Goal: Complete application form: Complete application form

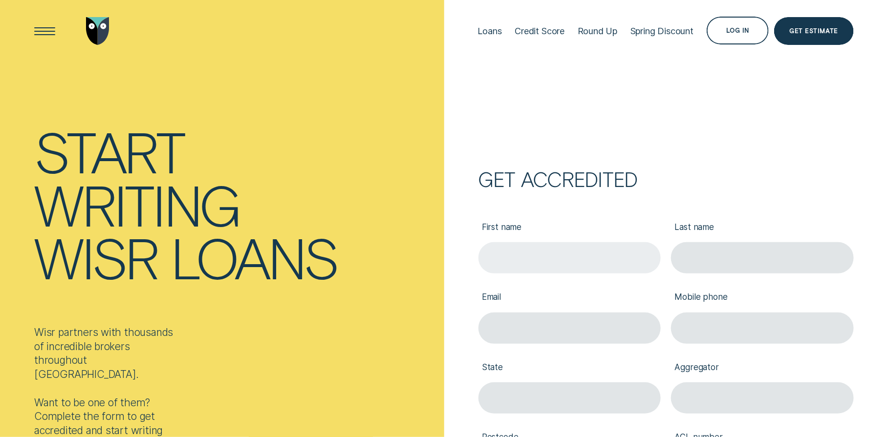
click at [546, 258] on input "First name" at bounding box center [569, 257] width 183 height 31
click at [625, 187] on div "Get accredited" at bounding box center [665, 180] width 375 height 16
click at [623, 255] on input "First name" at bounding box center [569, 257] width 183 height 31
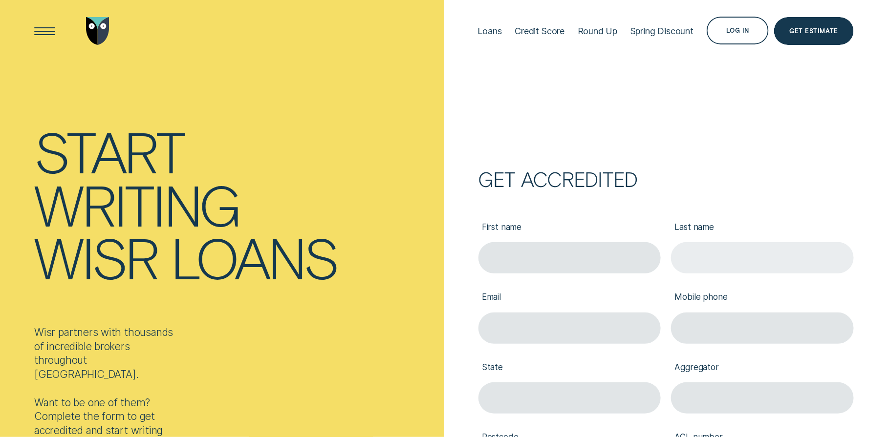
click at [734, 246] on input "Last name" at bounding box center [762, 257] width 183 height 31
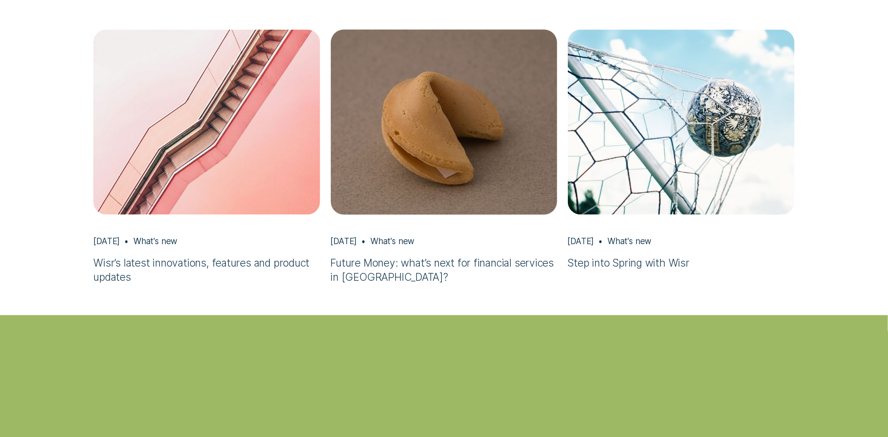
scroll to position [2603, 0]
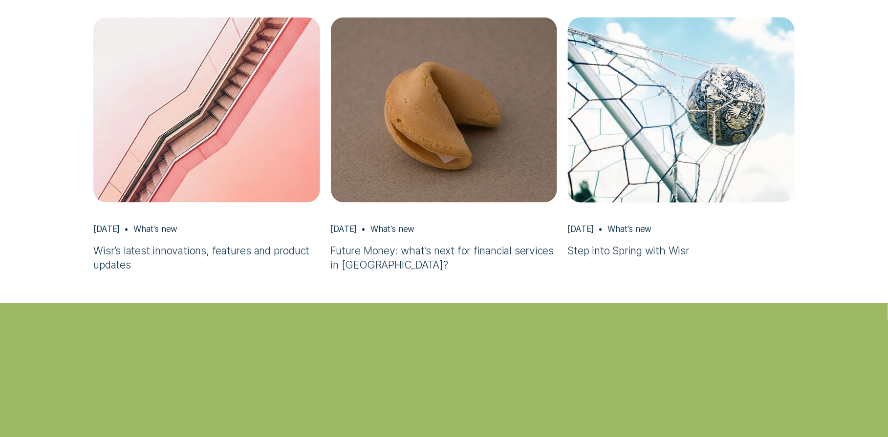
click at [635, 244] on h3 "Step into Spring with Wisr" at bounding box center [681, 251] width 227 height 14
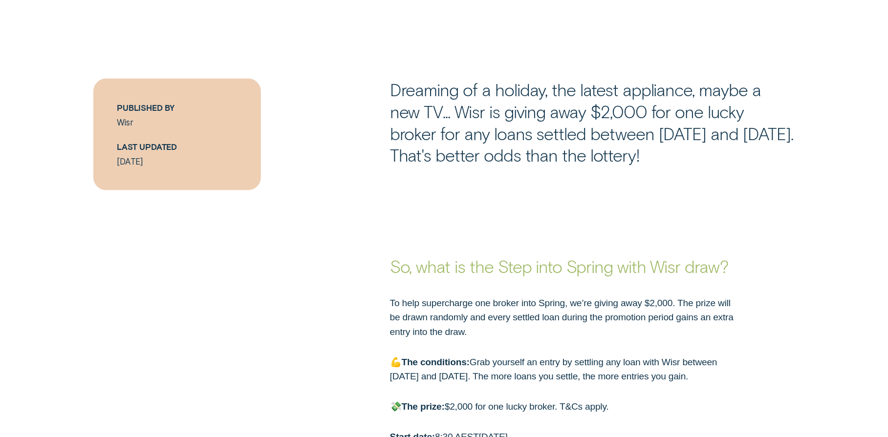
scroll to position [634, 0]
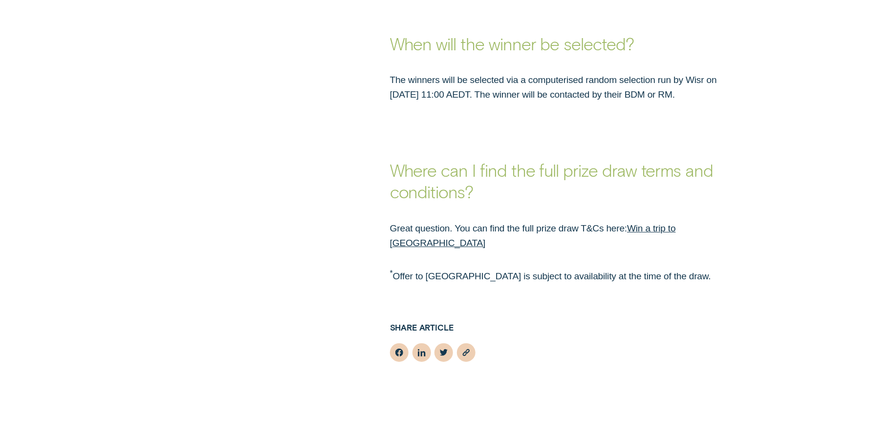
scroll to position [1989, 0]
